Goal: Find specific page/section: Find specific page/section

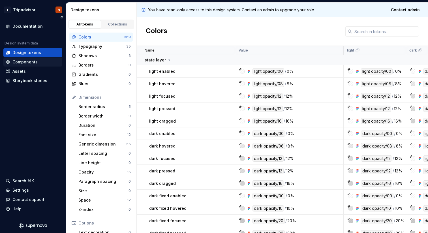
click at [45, 63] on div "Components" at bounding box center [33, 62] width 54 height 6
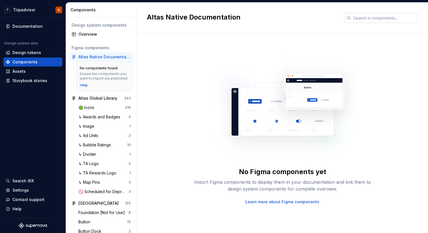
click at [355, 17] on input "text" at bounding box center [384, 18] width 67 height 10
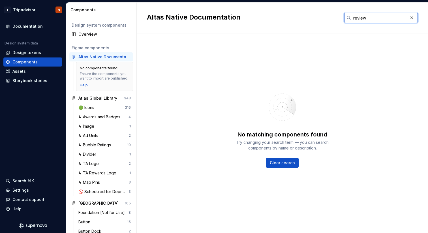
type input "review"
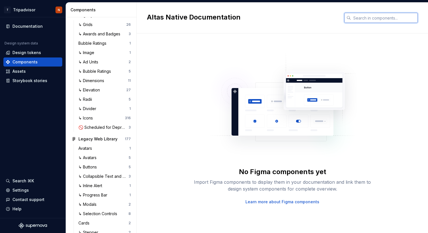
scroll to position [1212, 0]
